Goal: Task Accomplishment & Management: Use online tool/utility

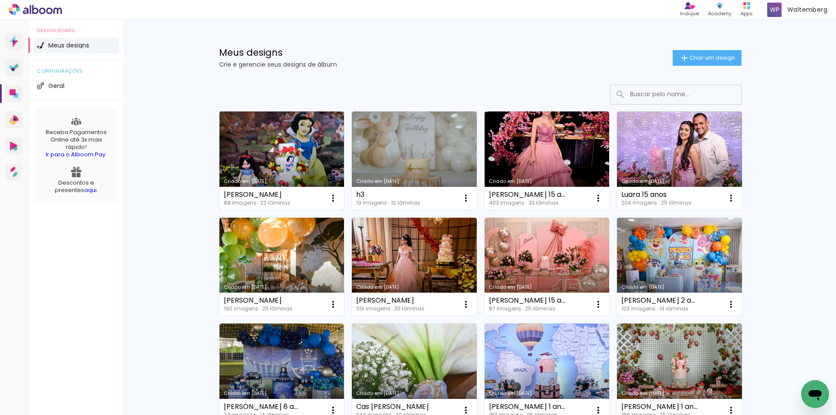
click at [293, 121] on link "Criado em [DATE]" at bounding box center [282, 161] width 125 height 98
